Goal: Transaction & Acquisition: Obtain resource

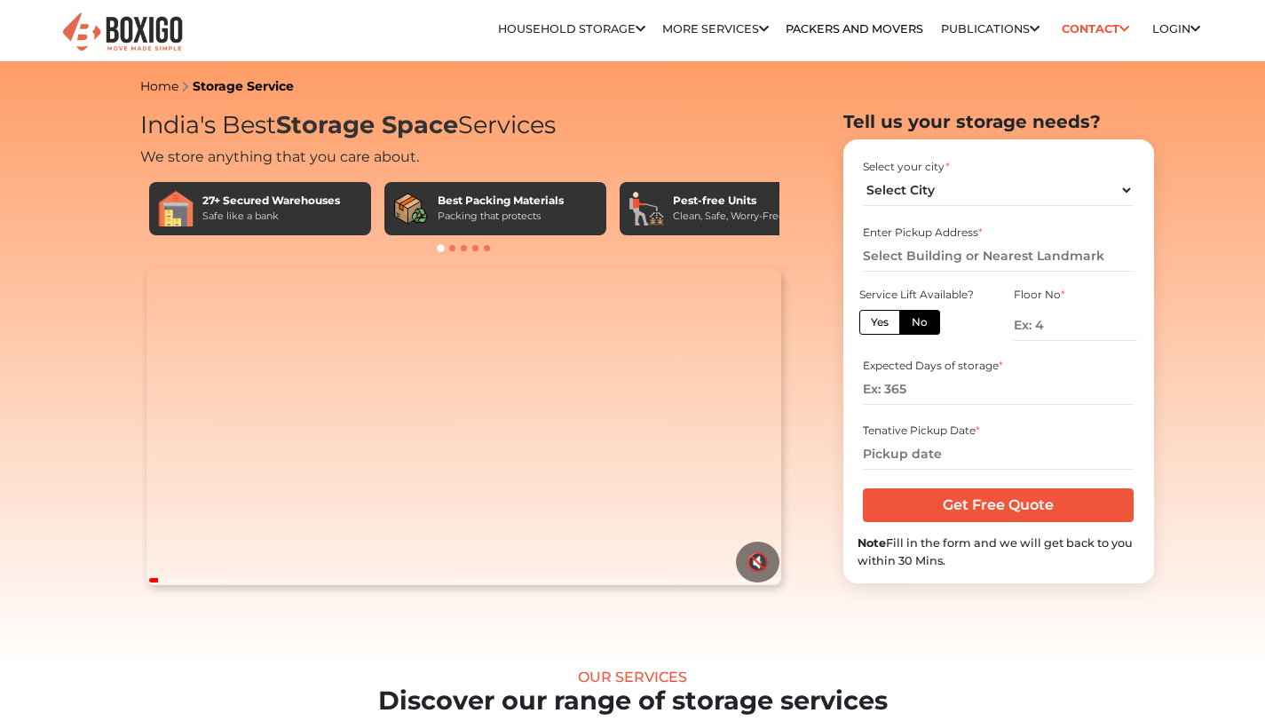
click at [915, 188] on select "Select City [GEOGRAPHIC_DATA] [GEOGRAPHIC_DATA] [GEOGRAPHIC_DATA] [GEOGRAPHIC_D…" at bounding box center [998, 190] width 271 height 31
select select "[GEOGRAPHIC_DATA]"
click at [863, 175] on select "Select City [GEOGRAPHIC_DATA] [GEOGRAPHIC_DATA] [GEOGRAPHIC_DATA] [GEOGRAPHIC_D…" at bounding box center [998, 190] width 271 height 31
click at [931, 249] on input "text" at bounding box center [998, 256] width 271 height 31
click at [931, 252] on input "text" at bounding box center [998, 256] width 271 height 31
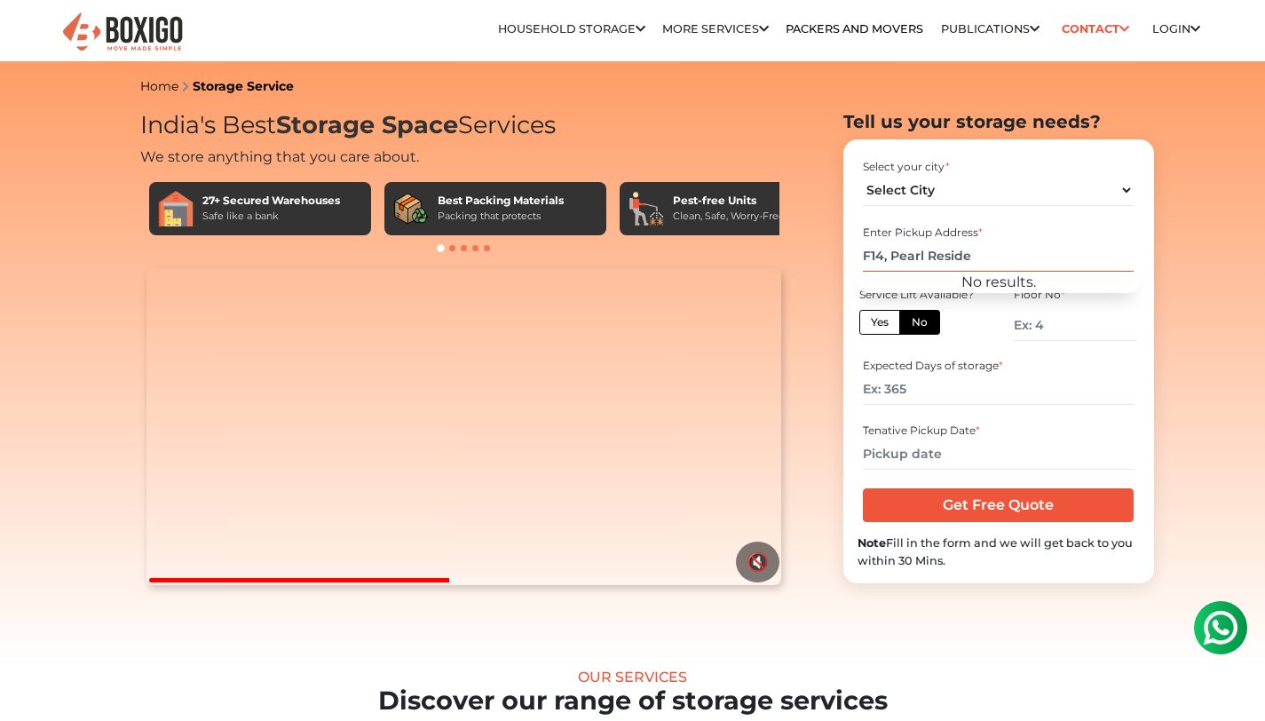
click at [888, 258] on input "F14, Pearl Reside" at bounding box center [998, 256] width 271 height 31
click at [963, 253] on input "Pearl Reside" at bounding box center [998, 256] width 271 height 31
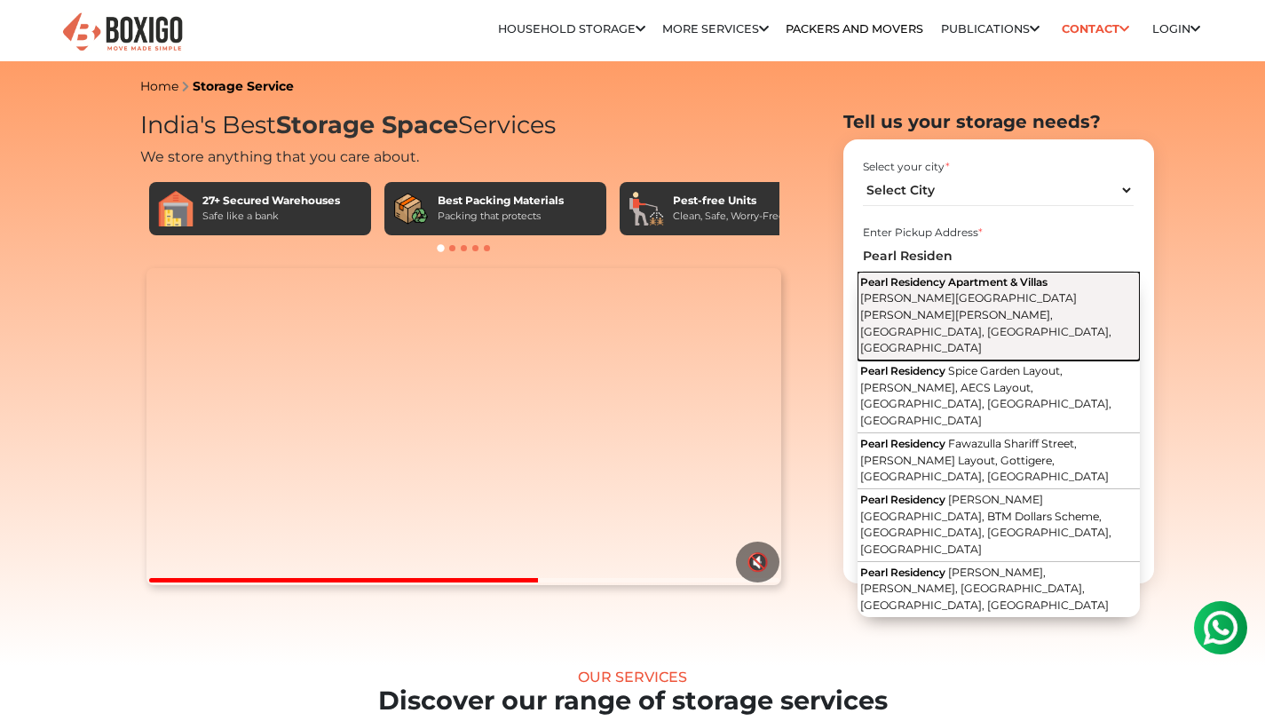
click at [976, 290] on button "Pearl Residency Apartment & [GEOGRAPHIC_DATA][PERSON_NAME][PERSON_NAME], [GEOGR…" at bounding box center [999, 316] width 282 height 89
type input "Pearl Residency Apartment & Villas, [PERSON_NAME][GEOGRAPHIC_DATA][PERSON_NAME]…"
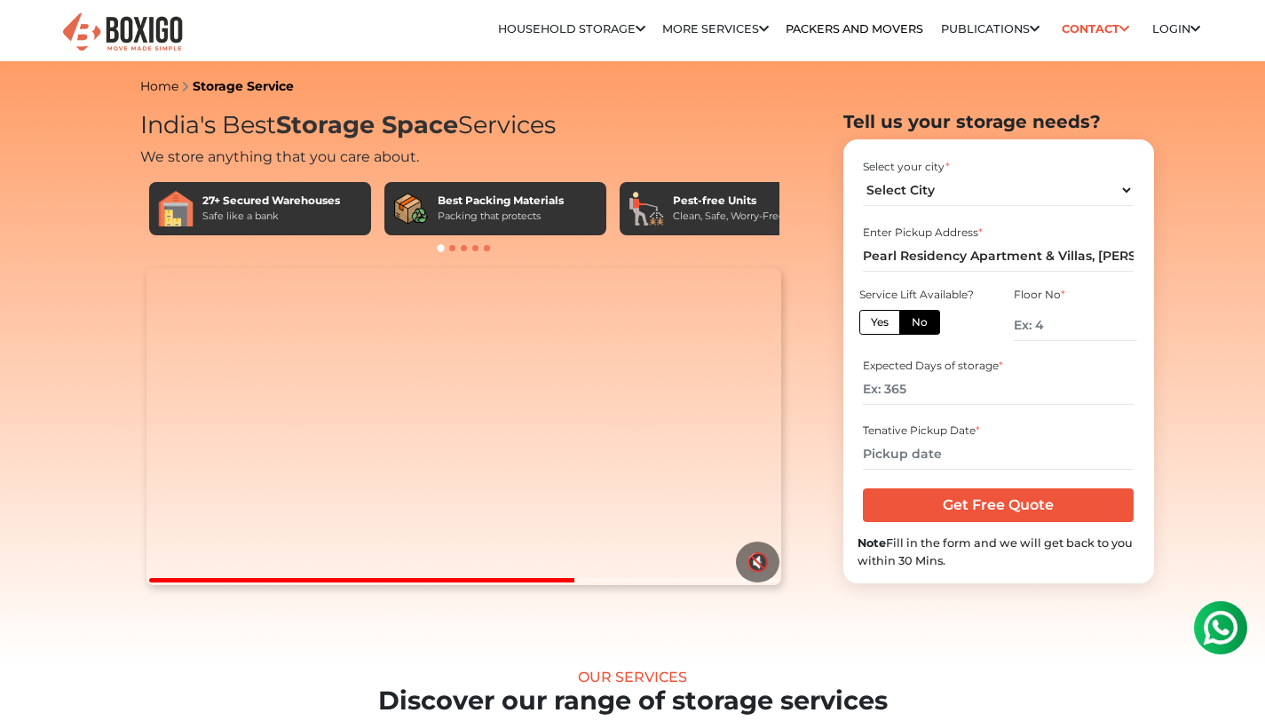
click at [883, 321] on label "Yes" at bounding box center [880, 322] width 41 height 25
click at [883, 321] on input "Yes" at bounding box center [877, 320] width 12 height 12
radio input "true"
click at [968, 394] on input "number" at bounding box center [998, 389] width 271 height 31
type input "30"
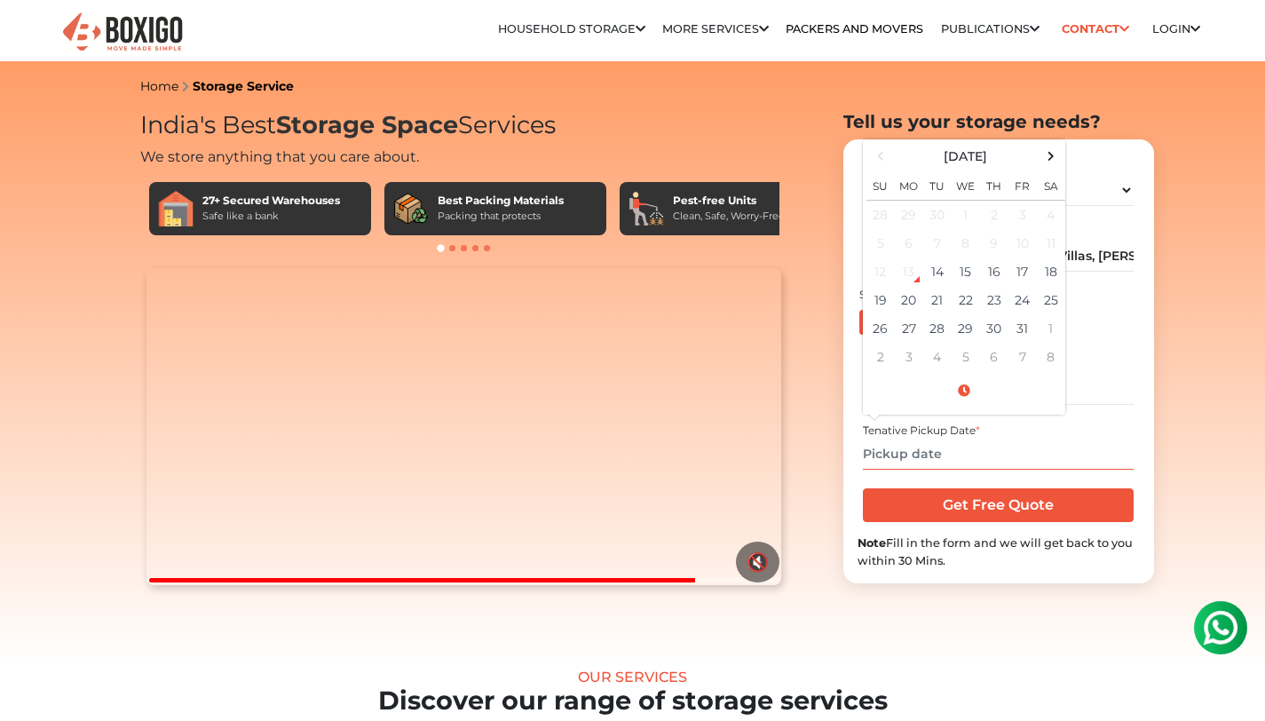
click at [967, 456] on input "text" at bounding box center [998, 454] width 271 height 31
click at [1050, 159] on span at bounding box center [1051, 156] width 24 height 24
click at [1042, 274] on td "15" at bounding box center [1051, 272] width 28 height 28
type input "[DATE] 12:00 AM"
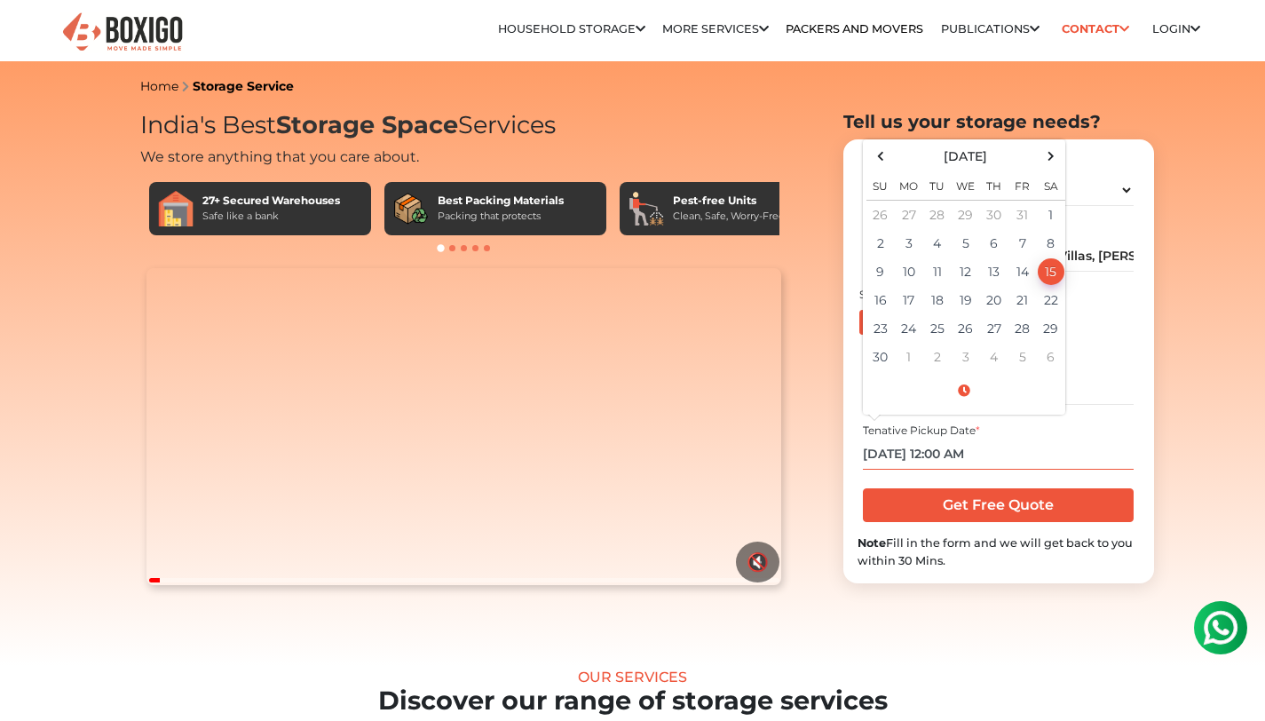
click at [1053, 440] on input "[DATE] 12:00 AM" at bounding box center [998, 454] width 271 height 31
click at [1018, 510] on input "Get Free Quote" at bounding box center [998, 505] width 271 height 34
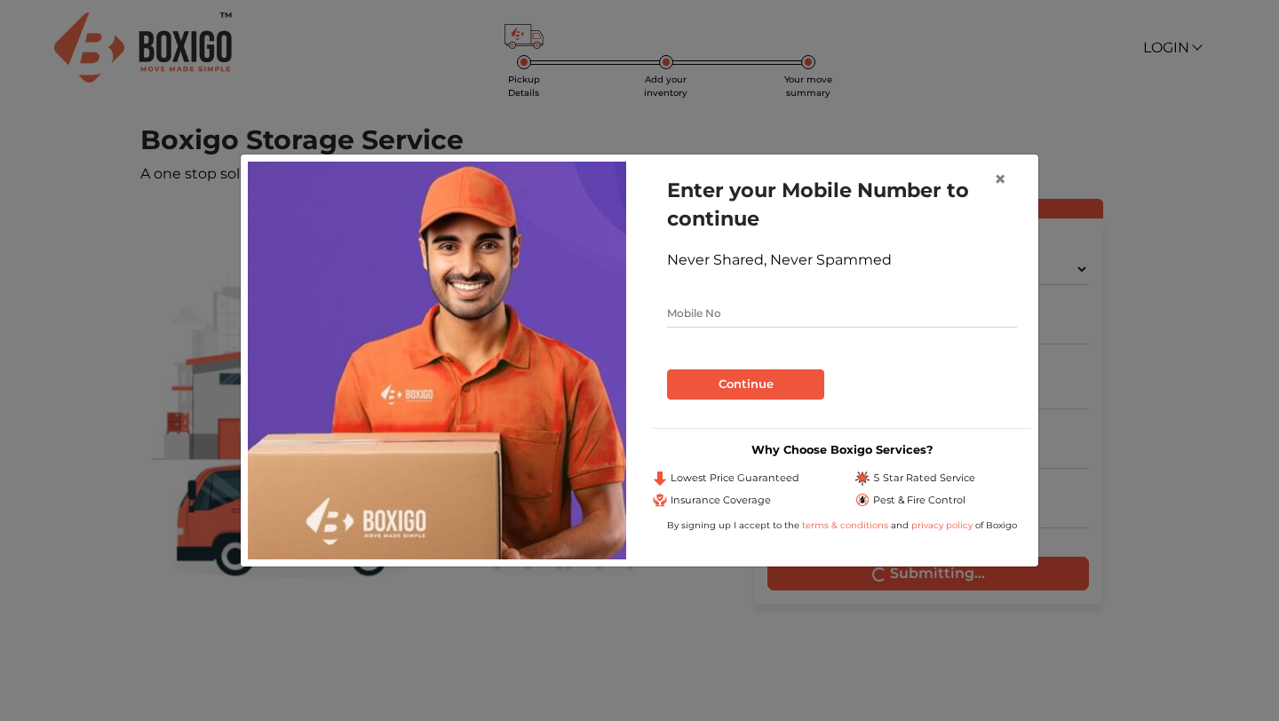
click at [786, 320] on input "text" at bounding box center [842, 313] width 350 height 28
type input "8580415201"
click at [792, 381] on button "Continue" at bounding box center [745, 384] width 157 height 30
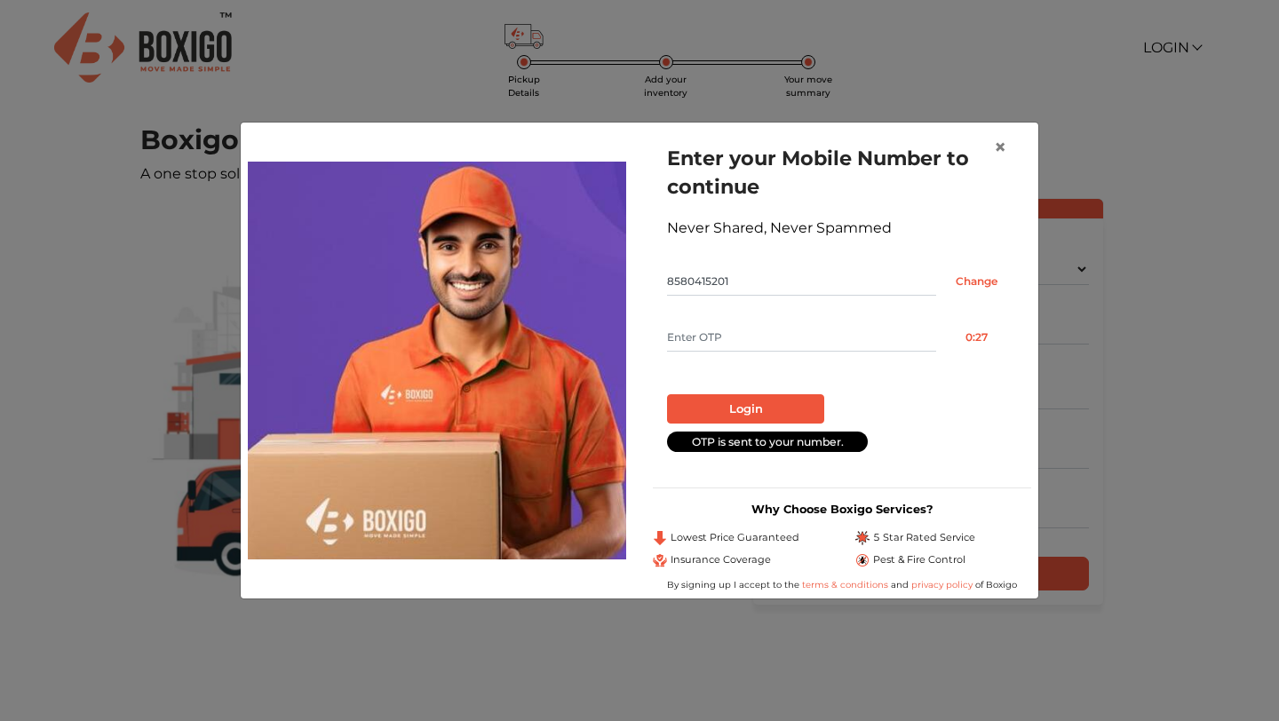
click at [792, 341] on input "text" at bounding box center [801, 337] width 269 height 28
type input "7802"
click at [782, 416] on button "Login" at bounding box center [745, 409] width 157 height 30
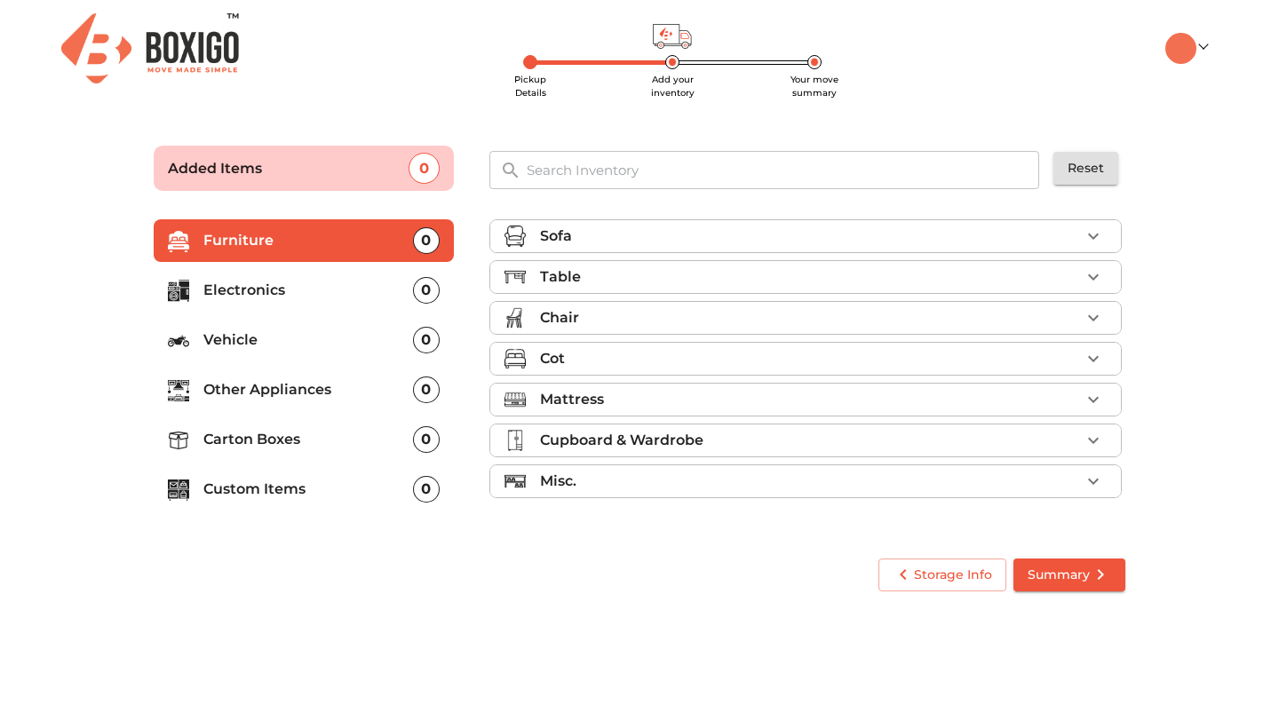
click at [321, 441] on p "Carton Boxes" at bounding box center [308, 439] width 210 height 21
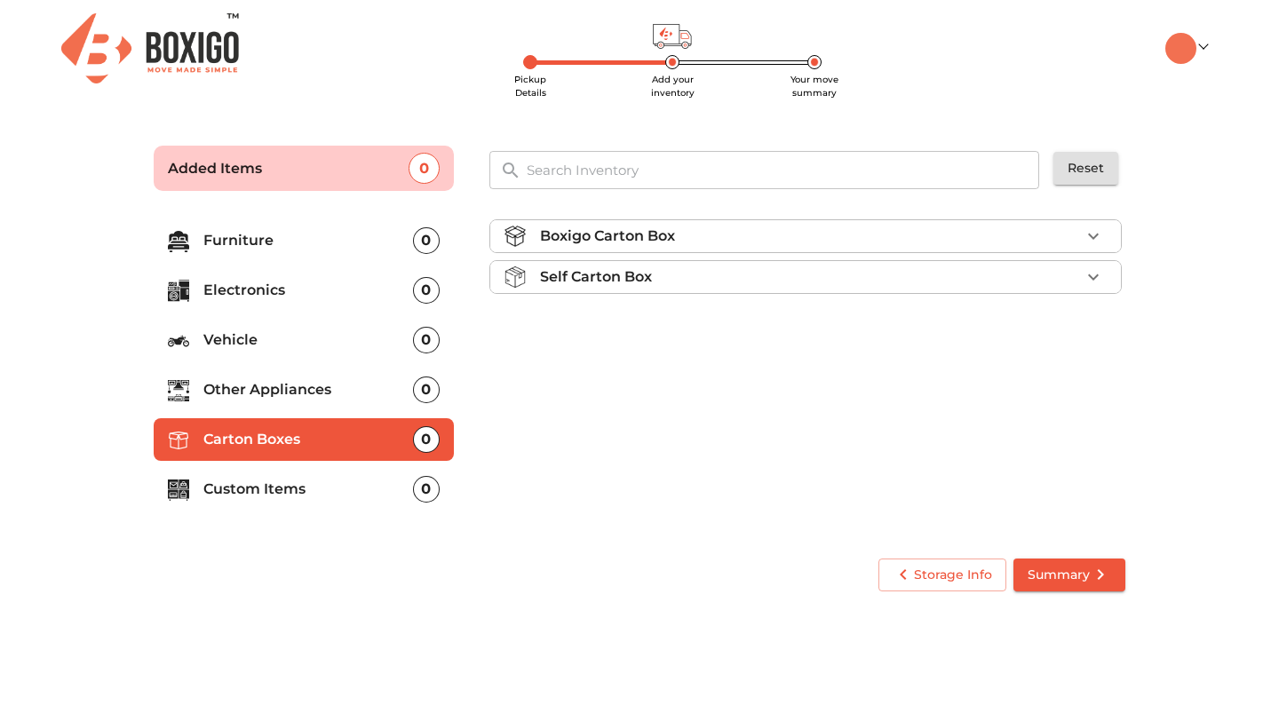
click at [852, 236] on div "Boxigo Carton Box" at bounding box center [810, 236] width 540 height 21
click at [852, 281] on div "Self Carton Box" at bounding box center [810, 276] width 540 height 21
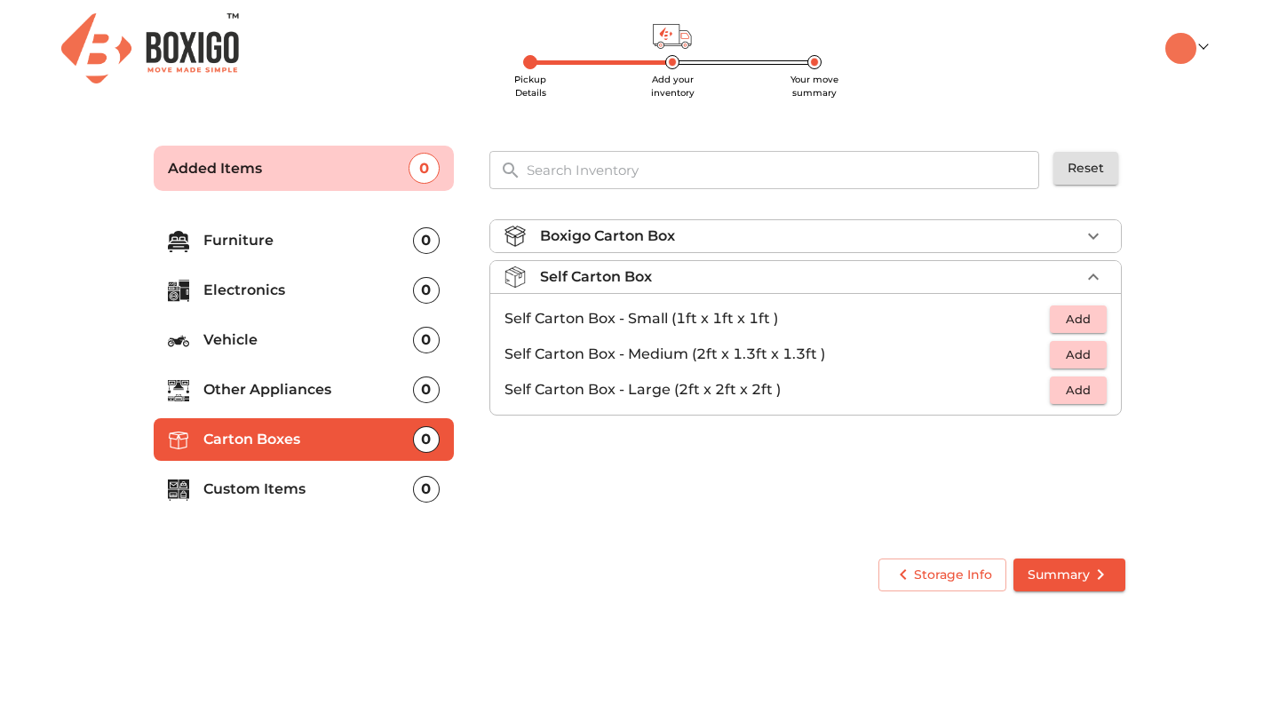
click at [1084, 348] on span "Add" at bounding box center [1077, 355] width 39 height 20
click at [1077, 384] on span "Add" at bounding box center [1077, 390] width 39 height 20
click at [1087, 358] on icon "button" at bounding box center [1092, 354] width 21 height 21
click at [1086, 359] on icon "button" at bounding box center [1092, 354] width 21 height 21
click at [1044, 575] on span "Summary" at bounding box center [1068, 575] width 83 height 22
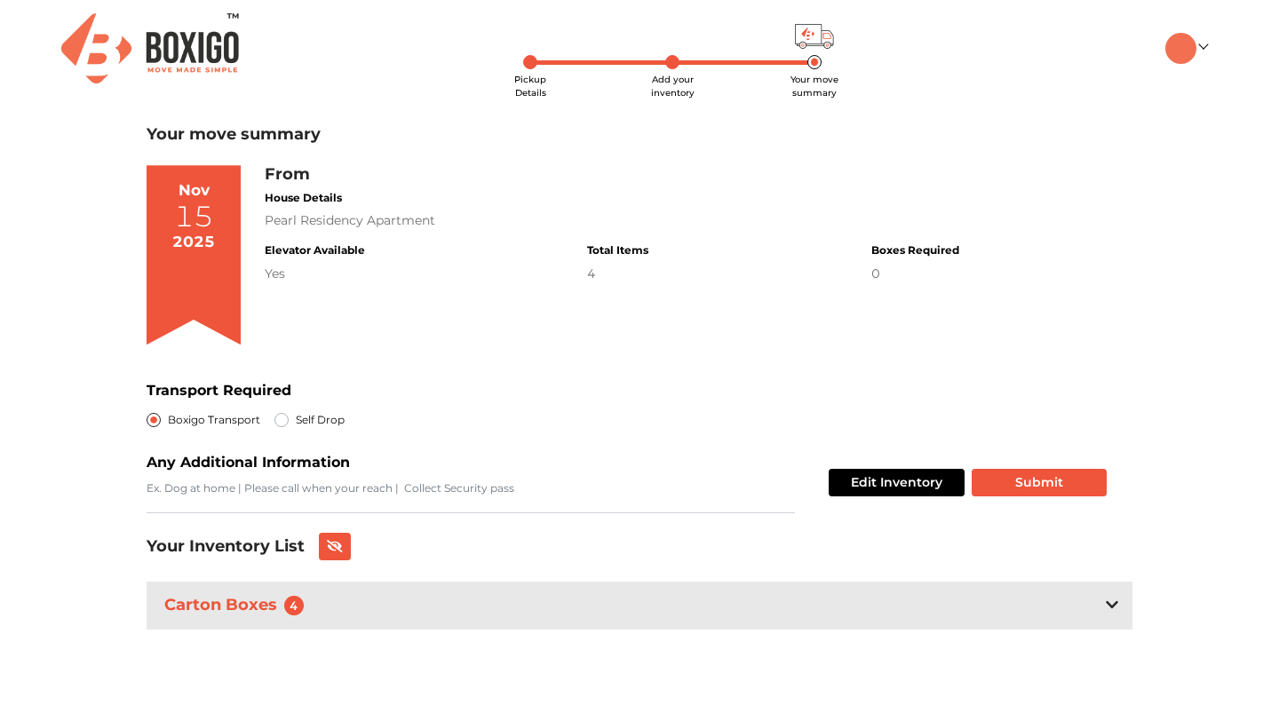
click at [296, 425] on label "Self Drop" at bounding box center [320, 419] width 49 height 21
click at [286, 425] on input "Self Drop" at bounding box center [281, 418] width 14 height 18
radio input "true"
radio input "false"
click at [356, 483] on textarea "Transport Required" at bounding box center [471, 496] width 648 height 33
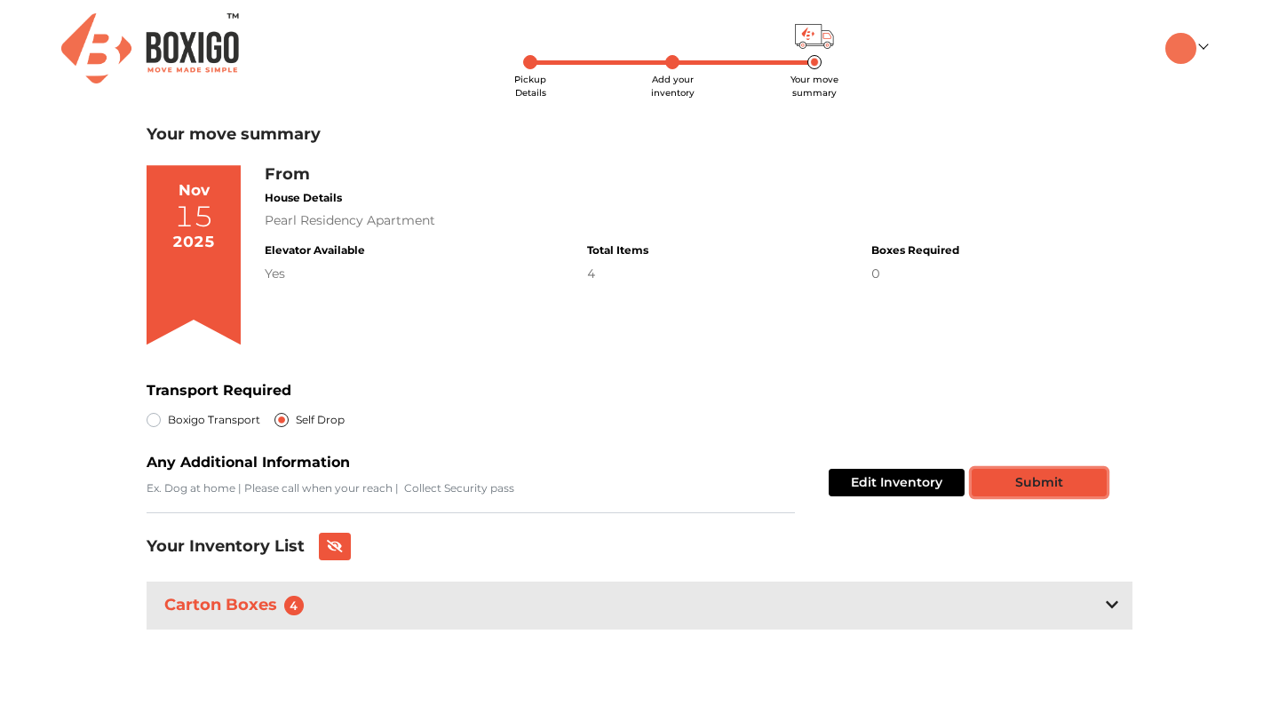
click at [1027, 481] on button "Submit" at bounding box center [1038, 483] width 135 height 28
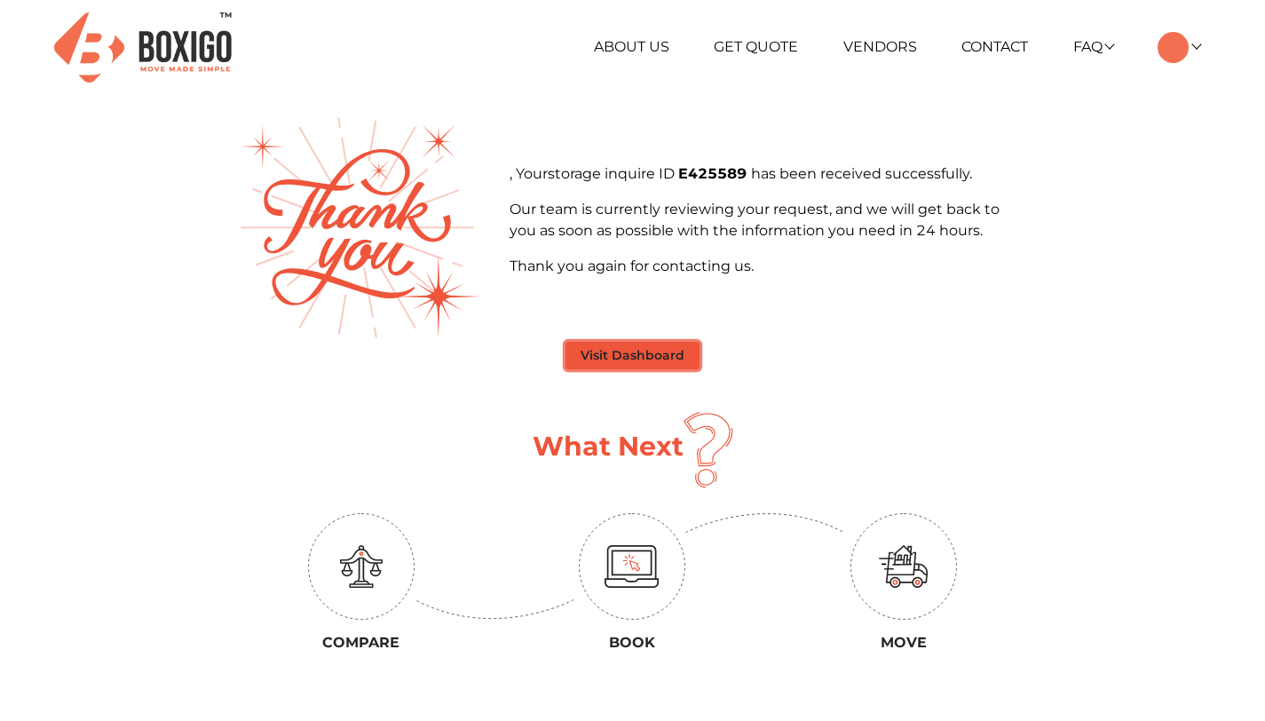
click at [655, 359] on button "Visit Dashboard" at bounding box center [633, 356] width 134 height 28
